Goal: Task Accomplishment & Management: Manage account settings

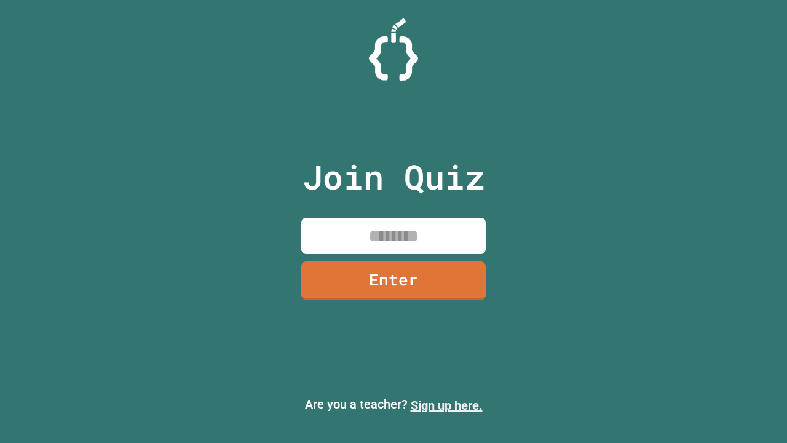
click at [446, 405] on link "Sign up here." at bounding box center [447, 405] width 72 height 15
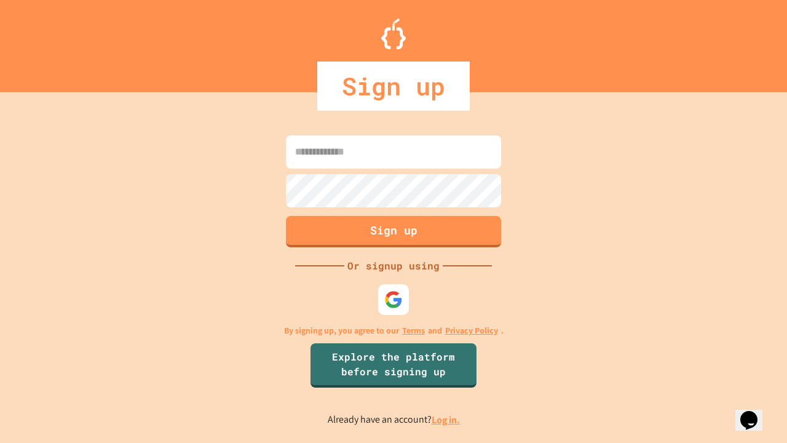
click at [446, 419] on link "Log in." at bounding box center [446, 419] width 28 height 13
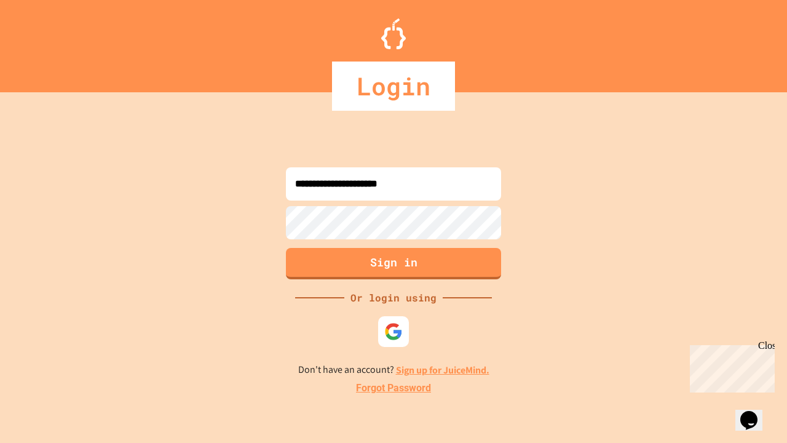
type input "**********"
